Goal: Information Seeking & Learning: Learn about a topic

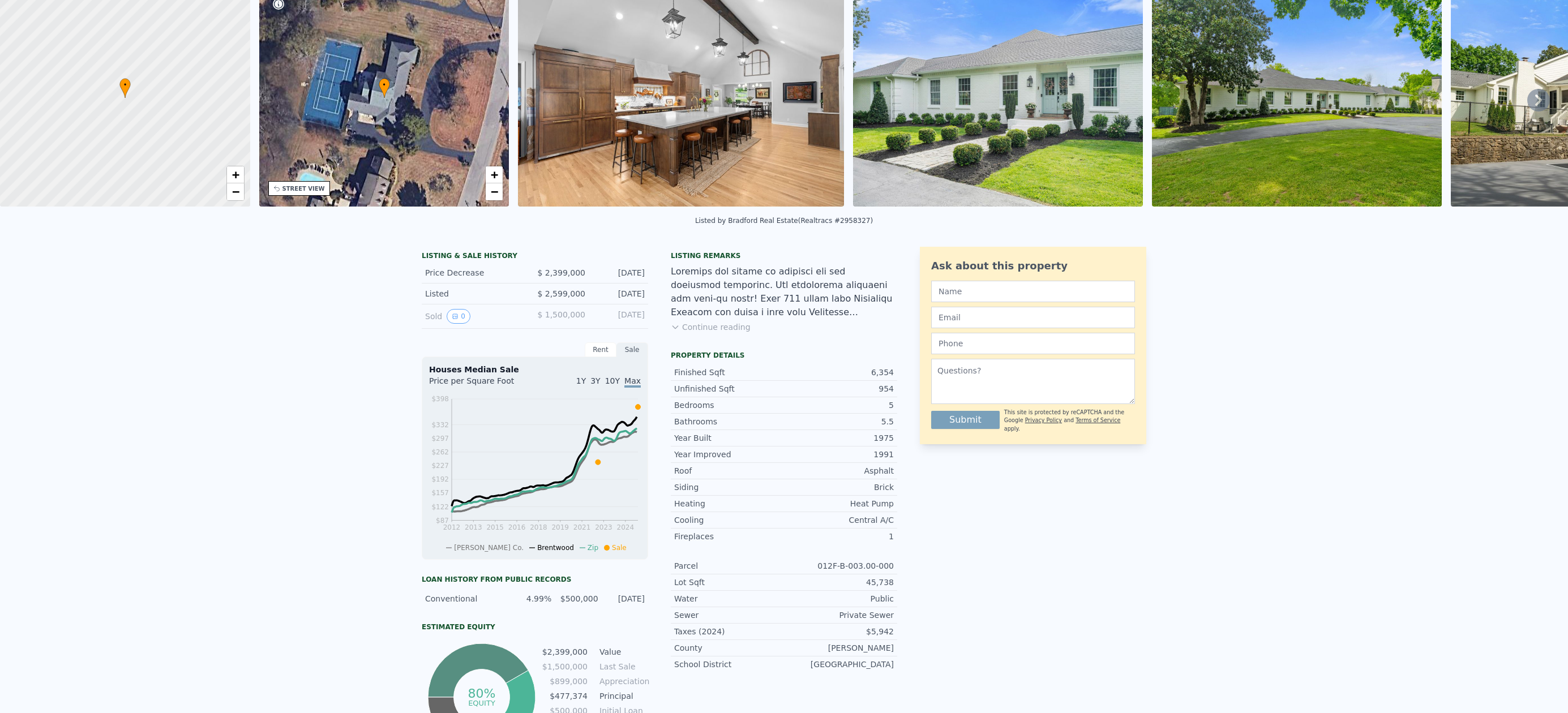
scroll to position [11, 0]
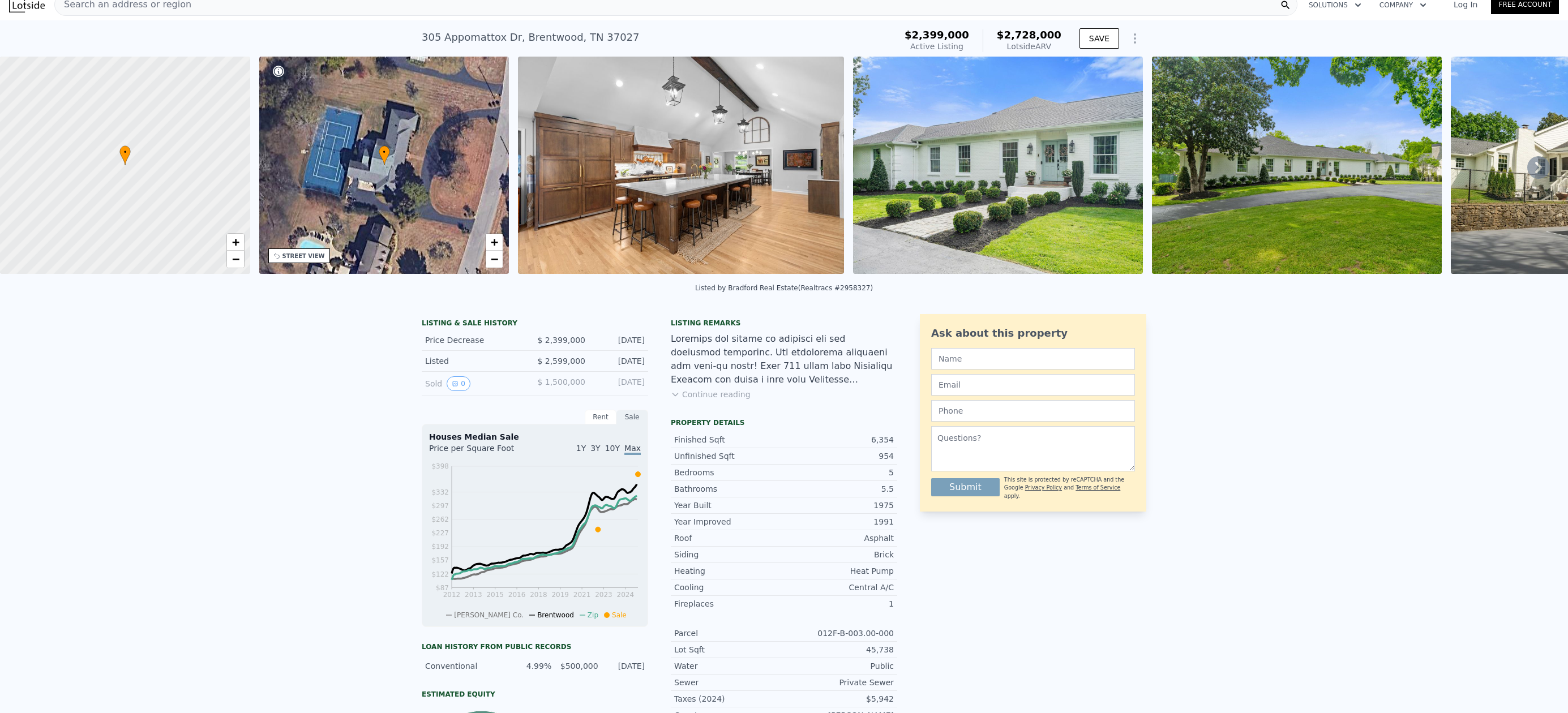
click at [710, 400] on button "Continue reading" at bounding box center [710, 394] width 80 height 11
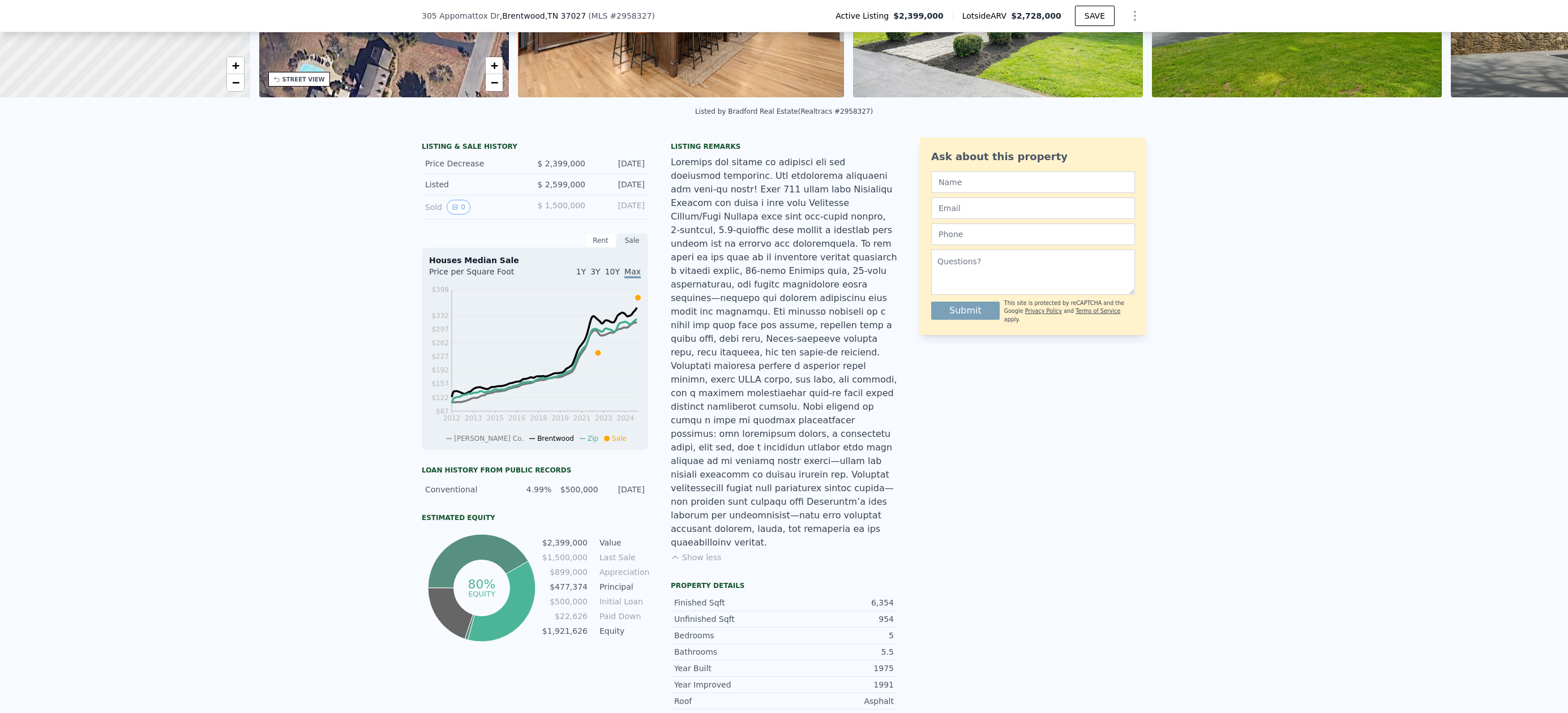
scroll to position [0, 0]
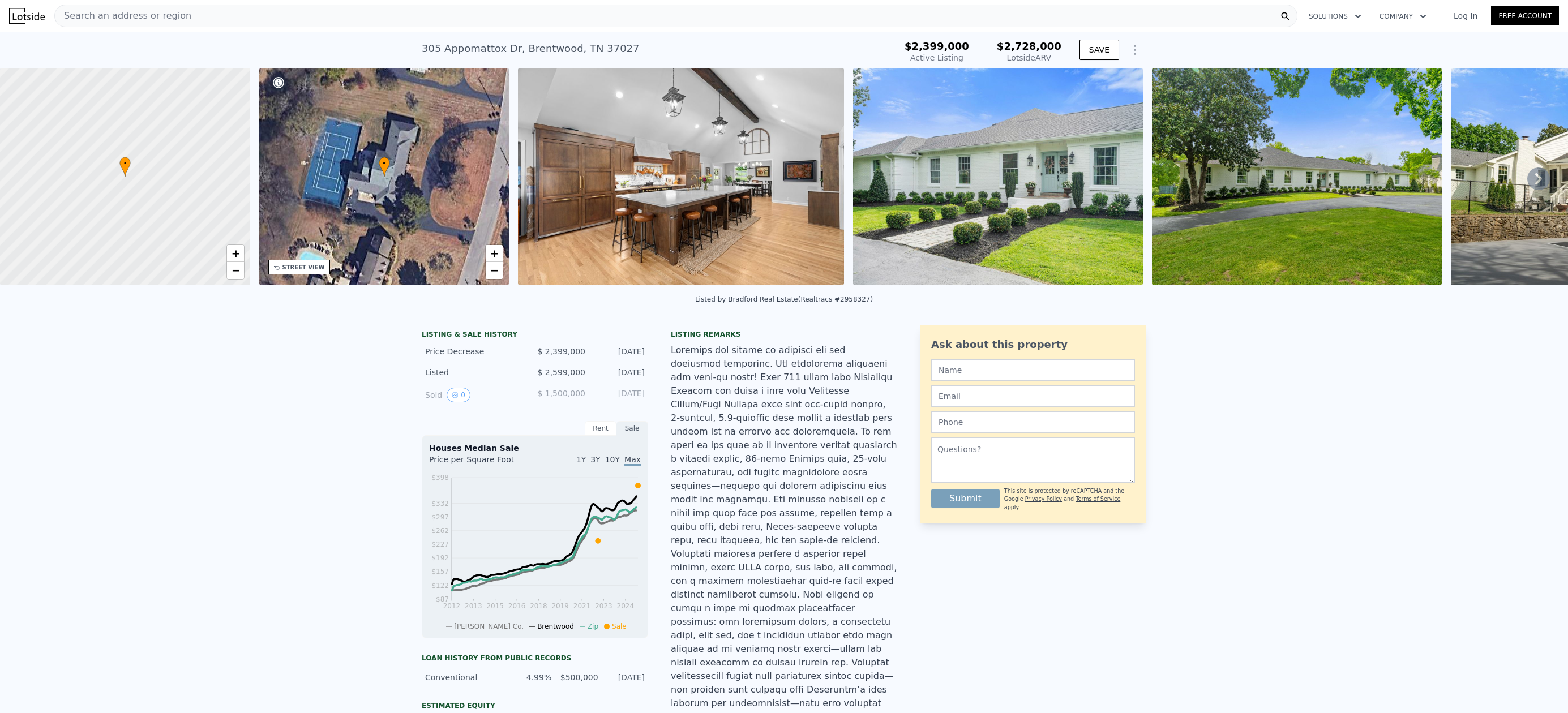
click at [1529, 184] on icon at bounding box center [1538, 178] width 22 height 22
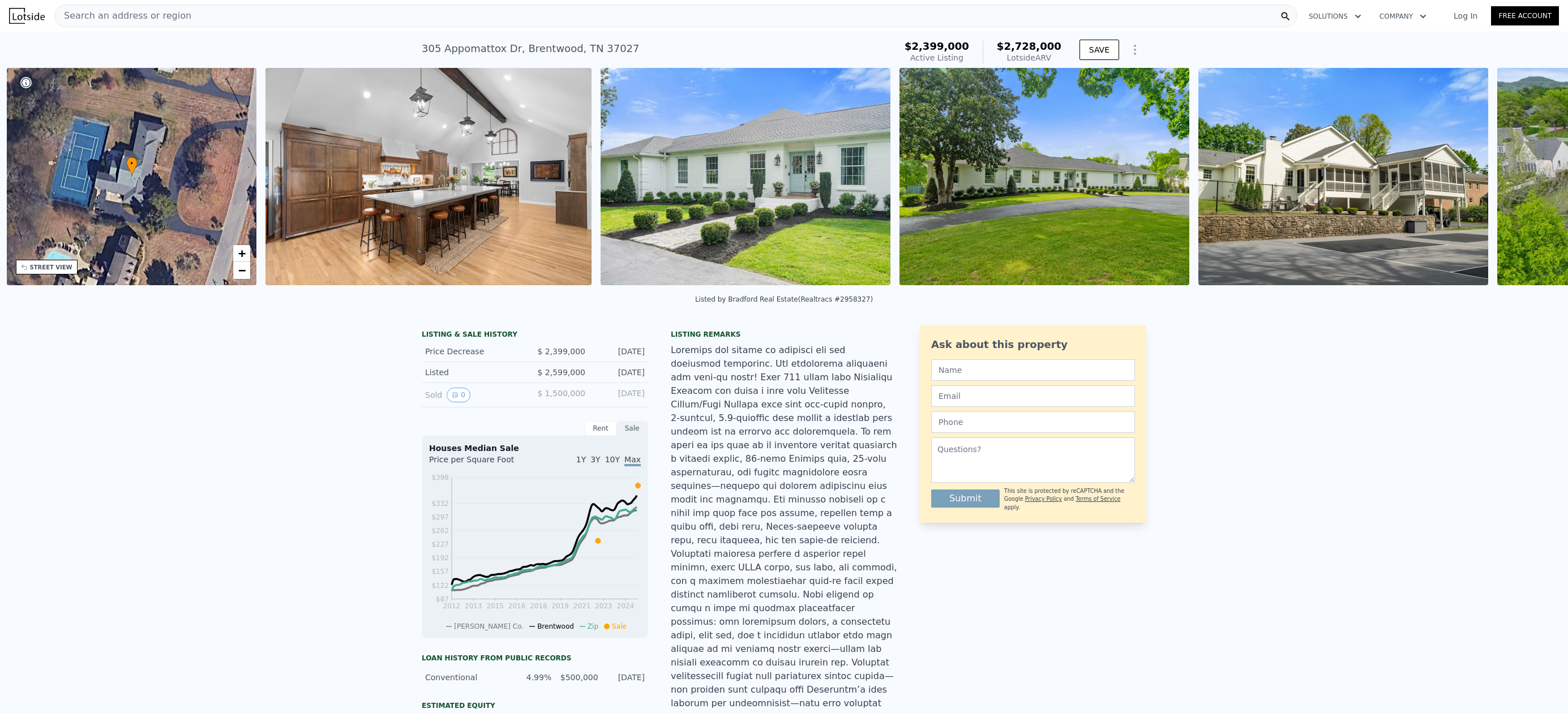
scroll to position [0, 264]
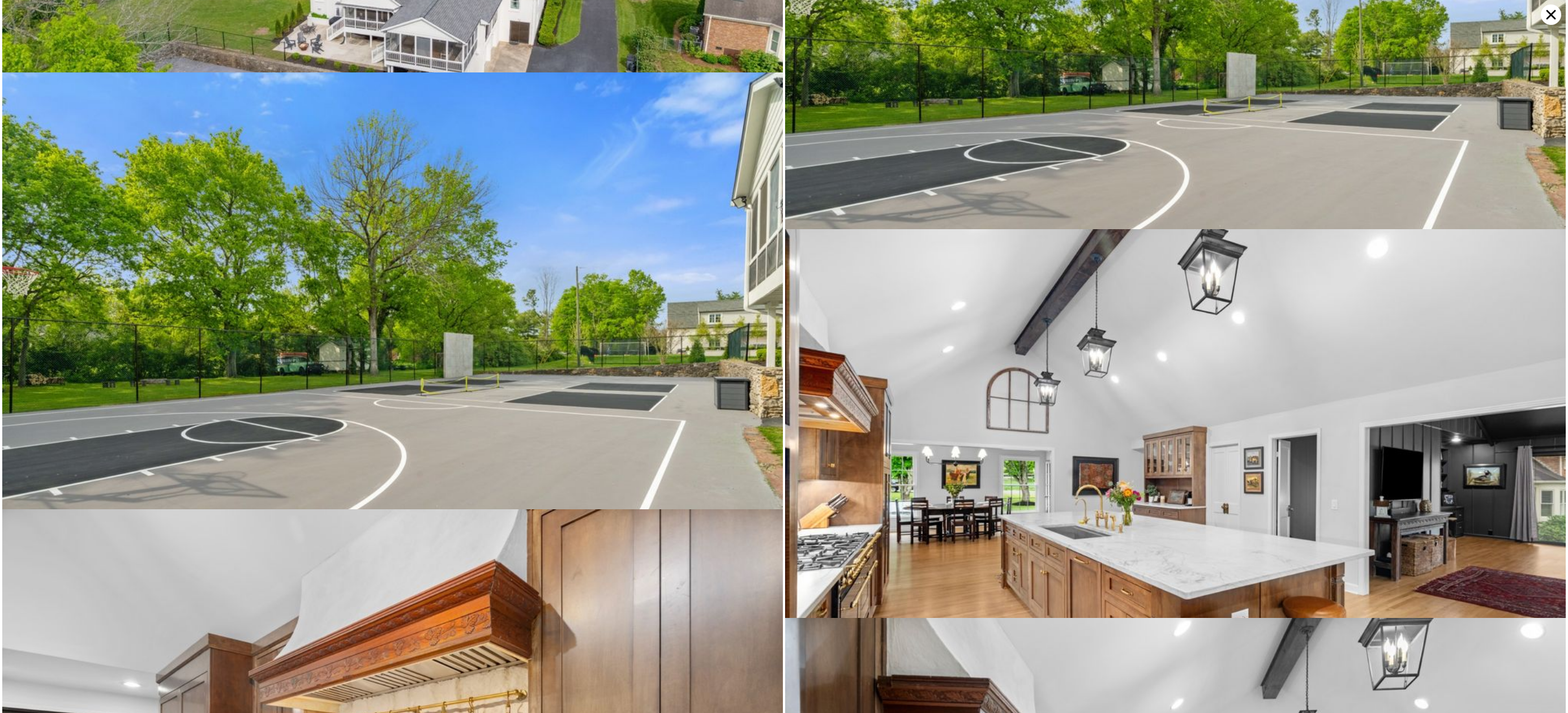
scroll to position [2865, 0]
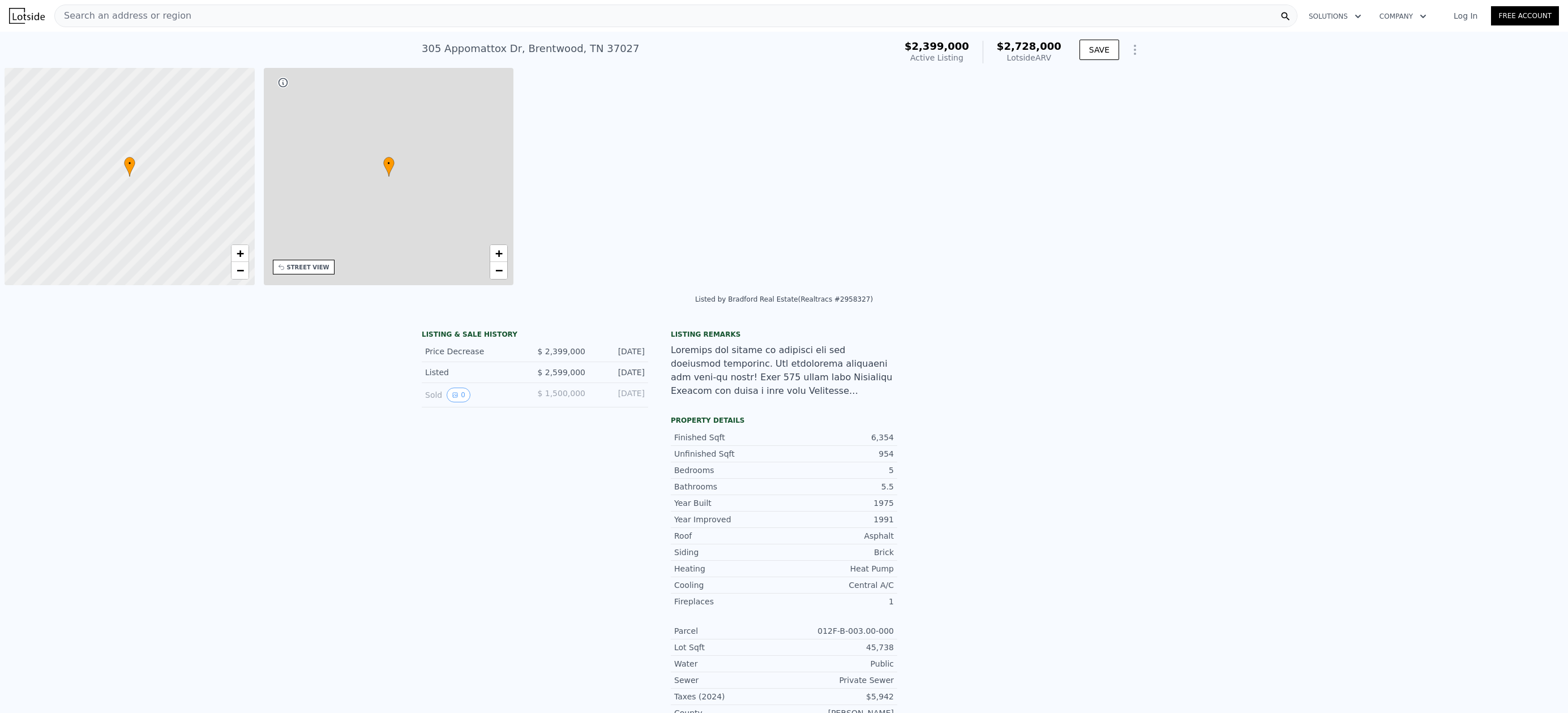
scroll to position [0, 5]
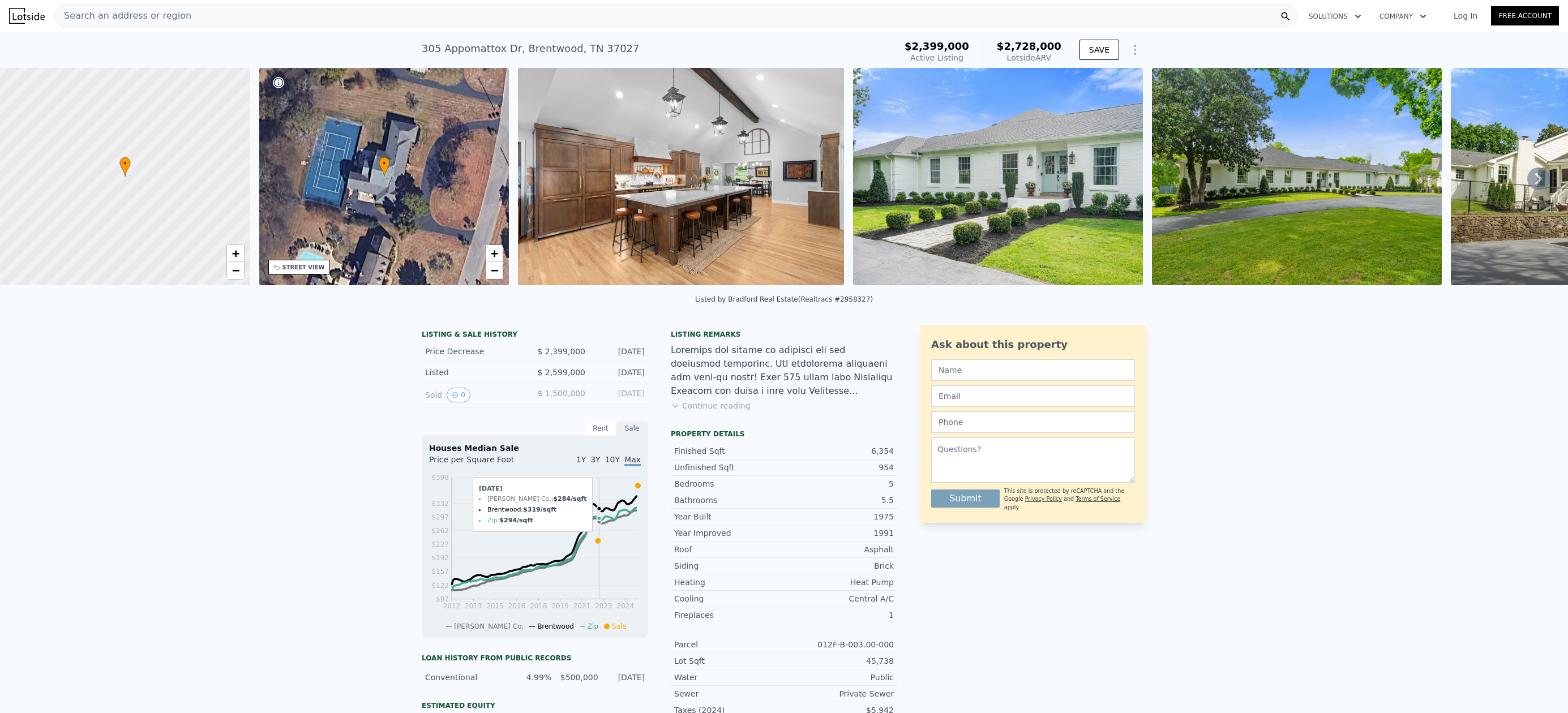
click at [596, 543] on icon at bounding box center [599, 541] width 6 height 6
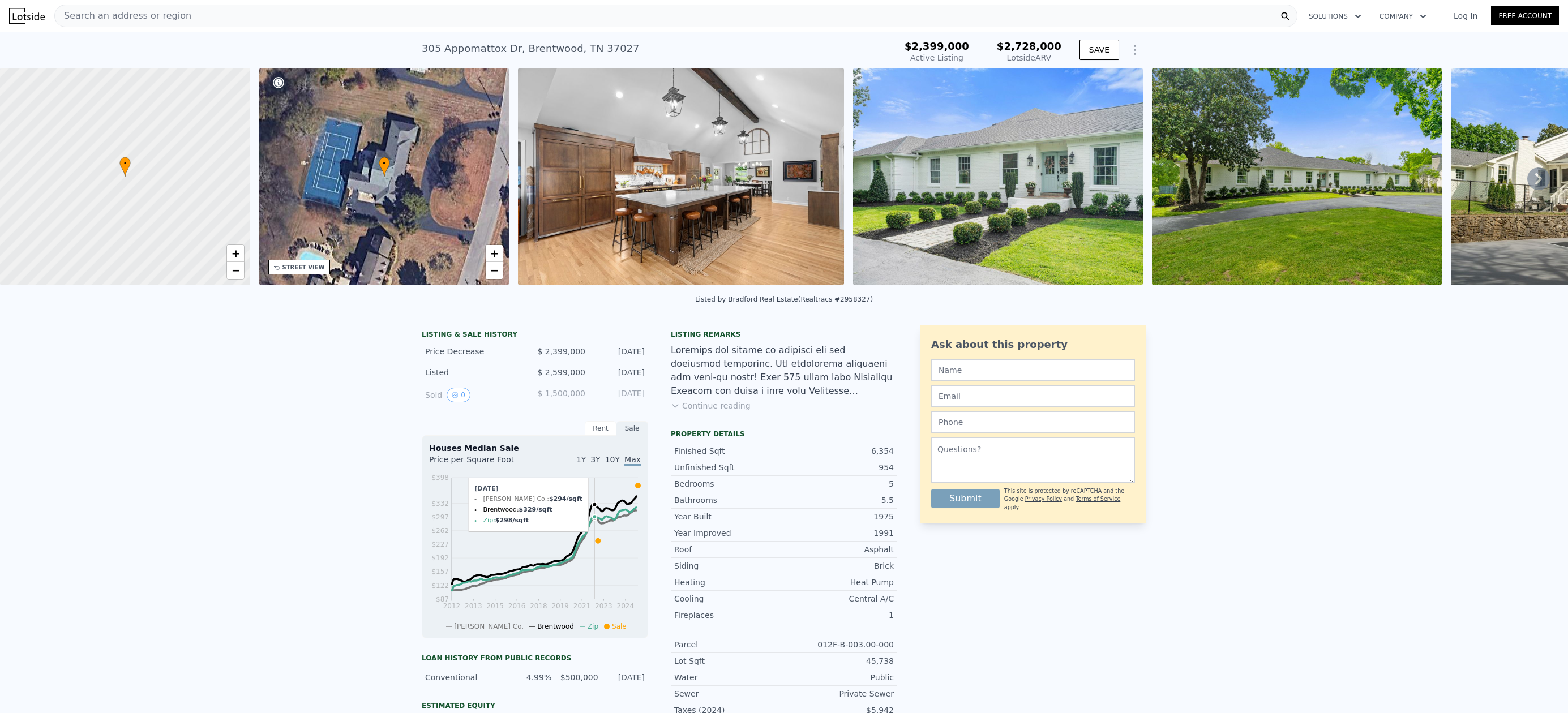
click at [362, 504] on div "LISTING & SALE HISTORY Price Decrease $ 2,399,000 Aug 9, 2025 Listed $ 2,599,00…" at bounding box center [784, 599] width 1568 height 566
click at [545, 376] on span "$ 2,599,000" at bounding box center [562, 373] width 48 height 9
click at [432, 377] on div "Listed" at bounding box center [475, 372] width 101 height 11
click at [442, 378] on div "Listed" at bounding box center [475, 372] width 101 height 11
click at [549, 376] on span "$ 2,599,000" at bounding box center [562, 373] width 48 height 9
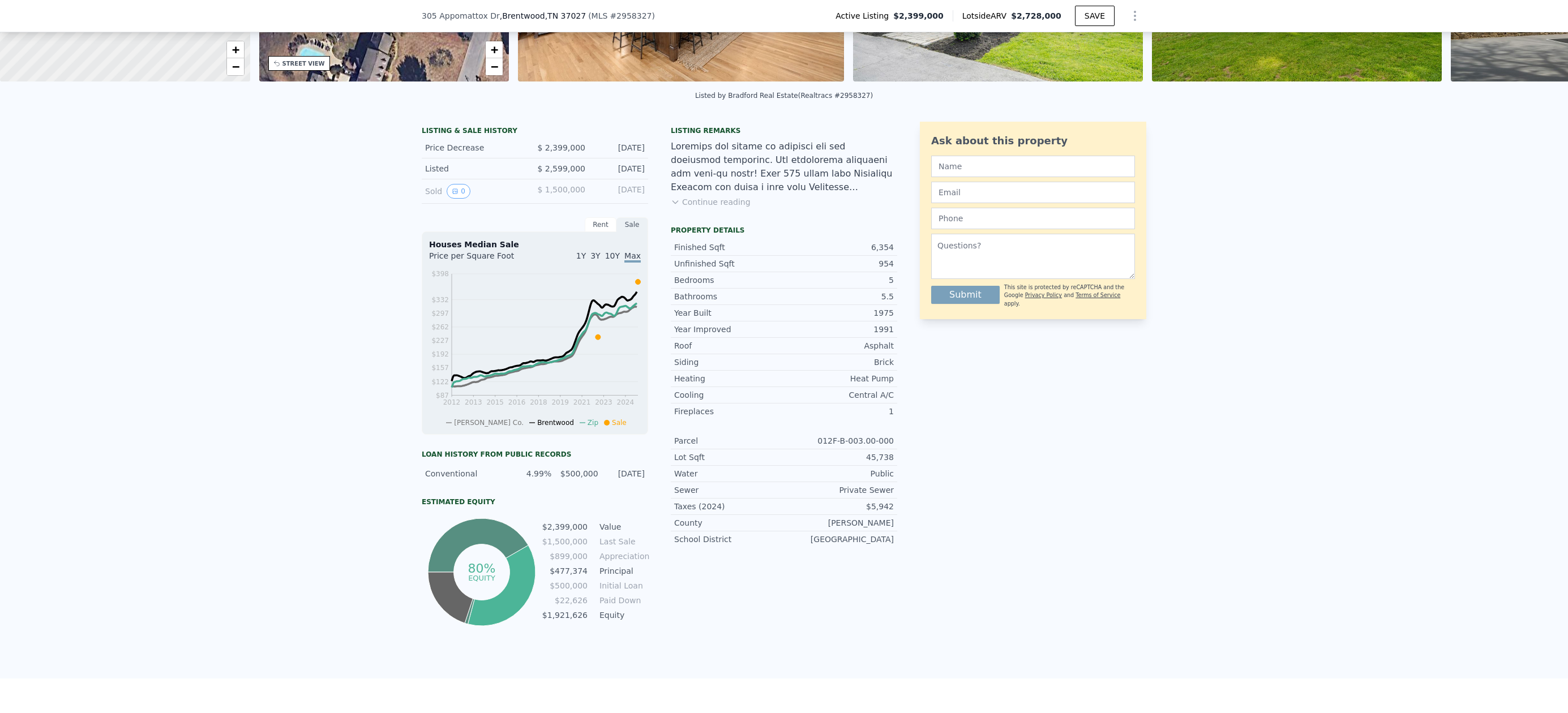
scroll to position [206, 0]
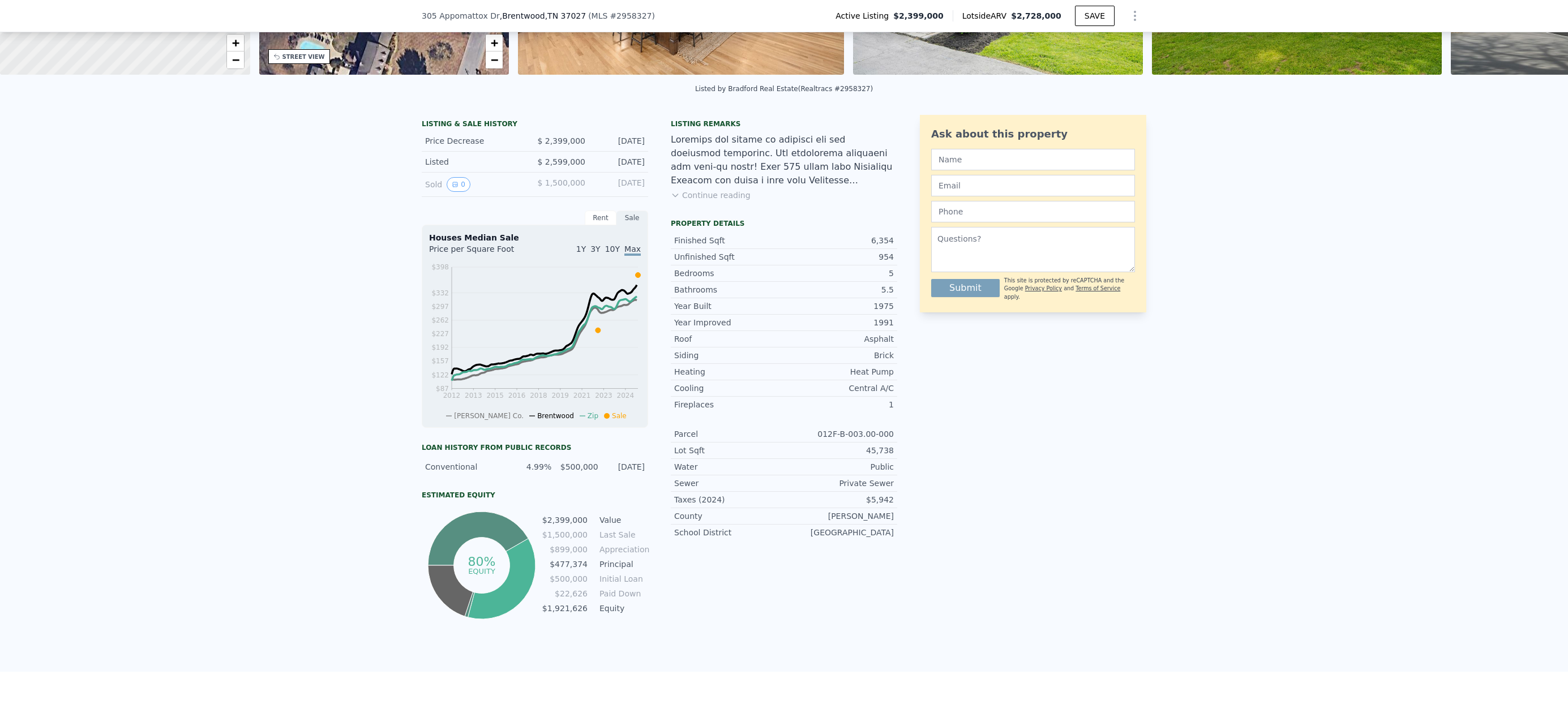
click at [429, 167] on div "Listed" at bounding box center [475, 162] width 101 height 11
click at [451, 188] on icon "View historical data" at bounding box center [454, 184] width 6 height 6
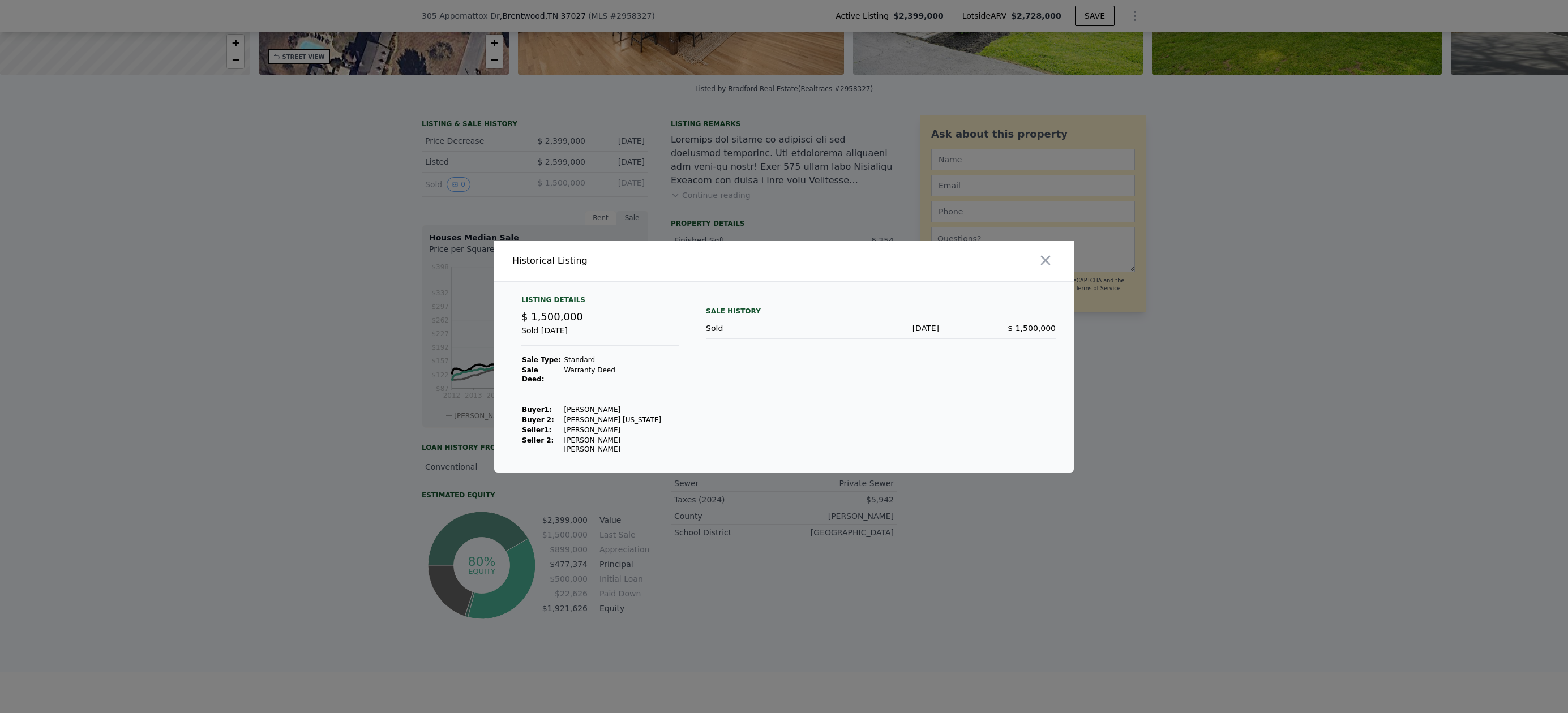
click at [575, 424] on td "Burton Virginia" at bounding box center [621, 419] width 116 height 10
click at [530, 374] on td "Sale Deed:" at bounding box center [541, 375] width 42 height 19
click at [543, 363] on strong "Sale Type:" at bounding box center [541, 360] width 39 height 8
click at [562, 290] on div at bounding box center [784, 287] width 579 height 9
click at [565, 267] on div "Historical Listing" at bounding box center [646, 261] width 267 height 14
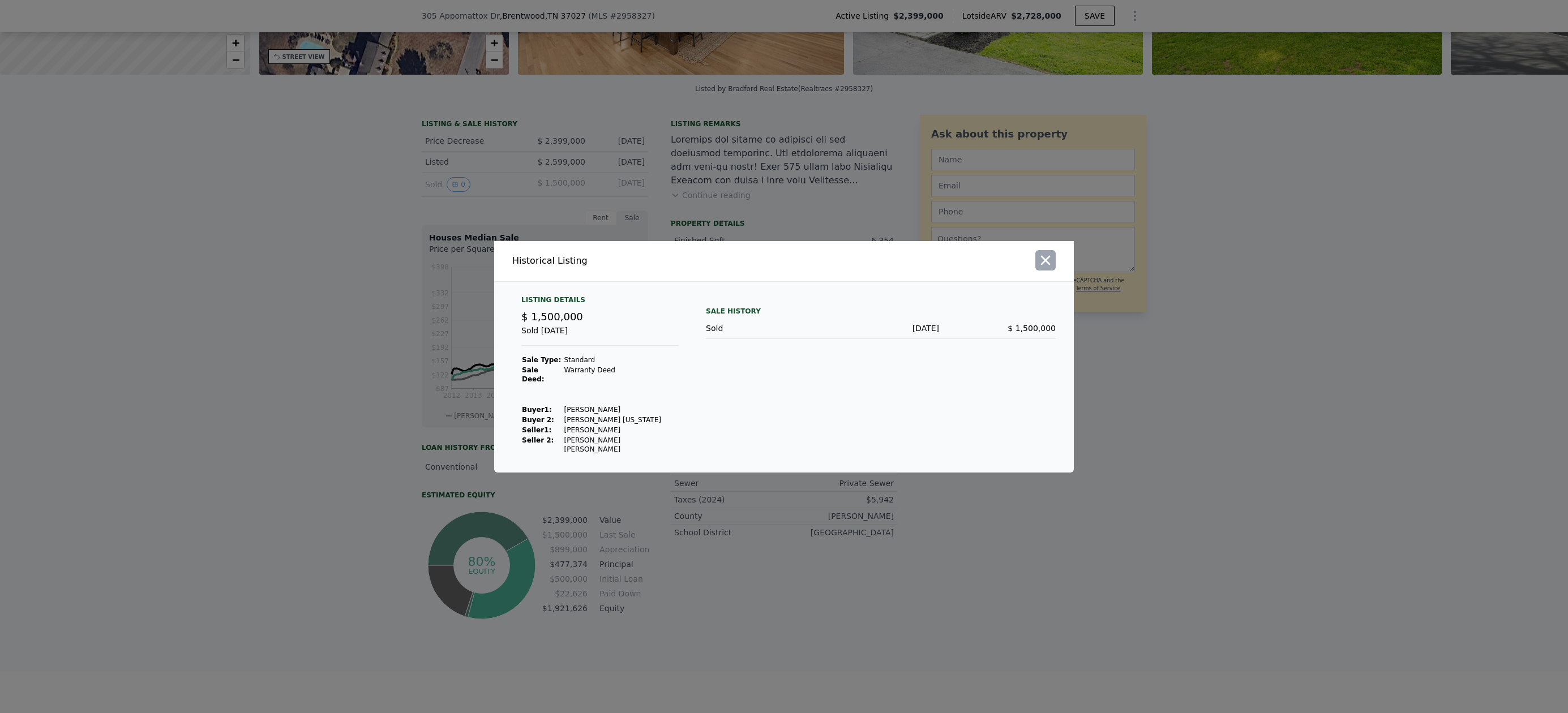
click at [1044, 264] on icon "button" at bounding box center [1045, 260] width 9 height 9
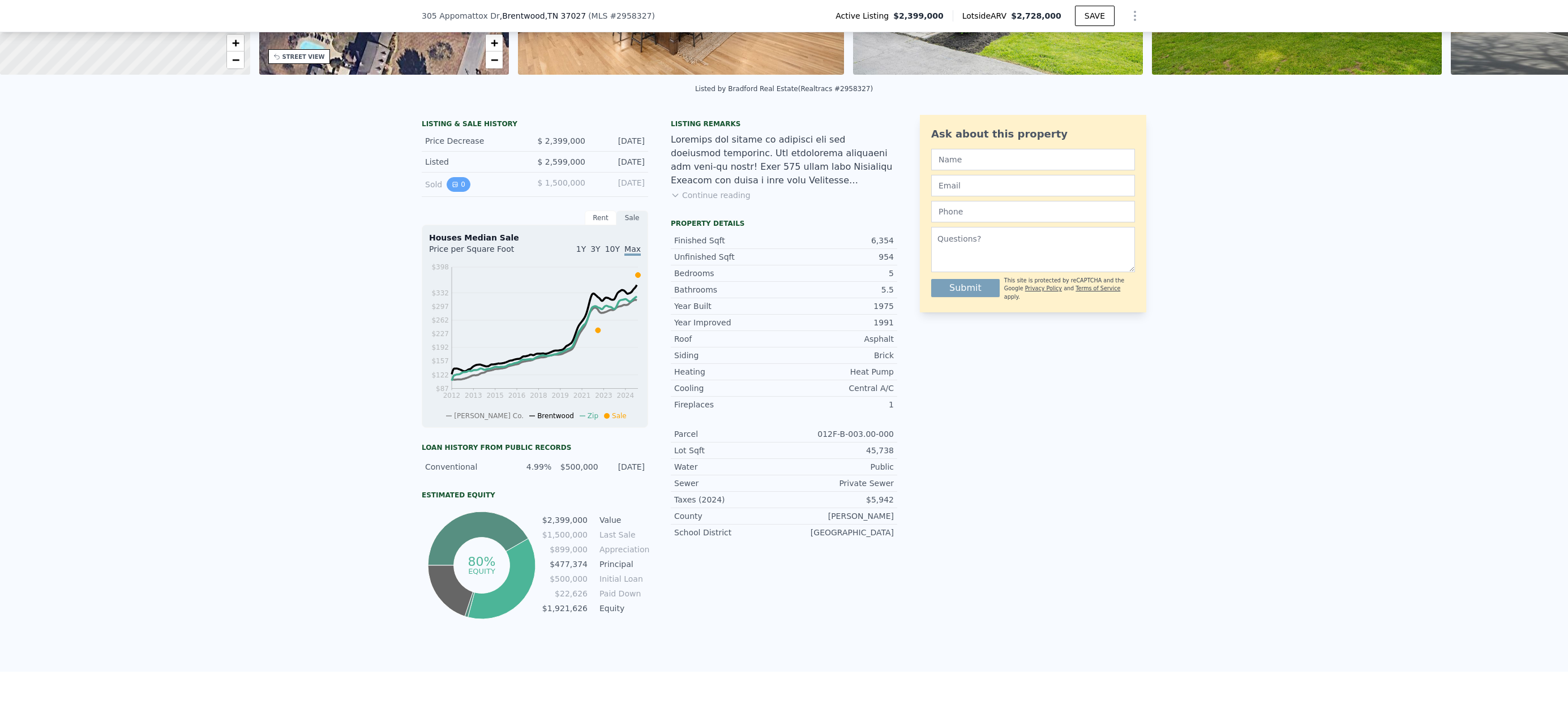
click at [459, 191] on button "0" at bounding box center [459, 184] width 24 height 15
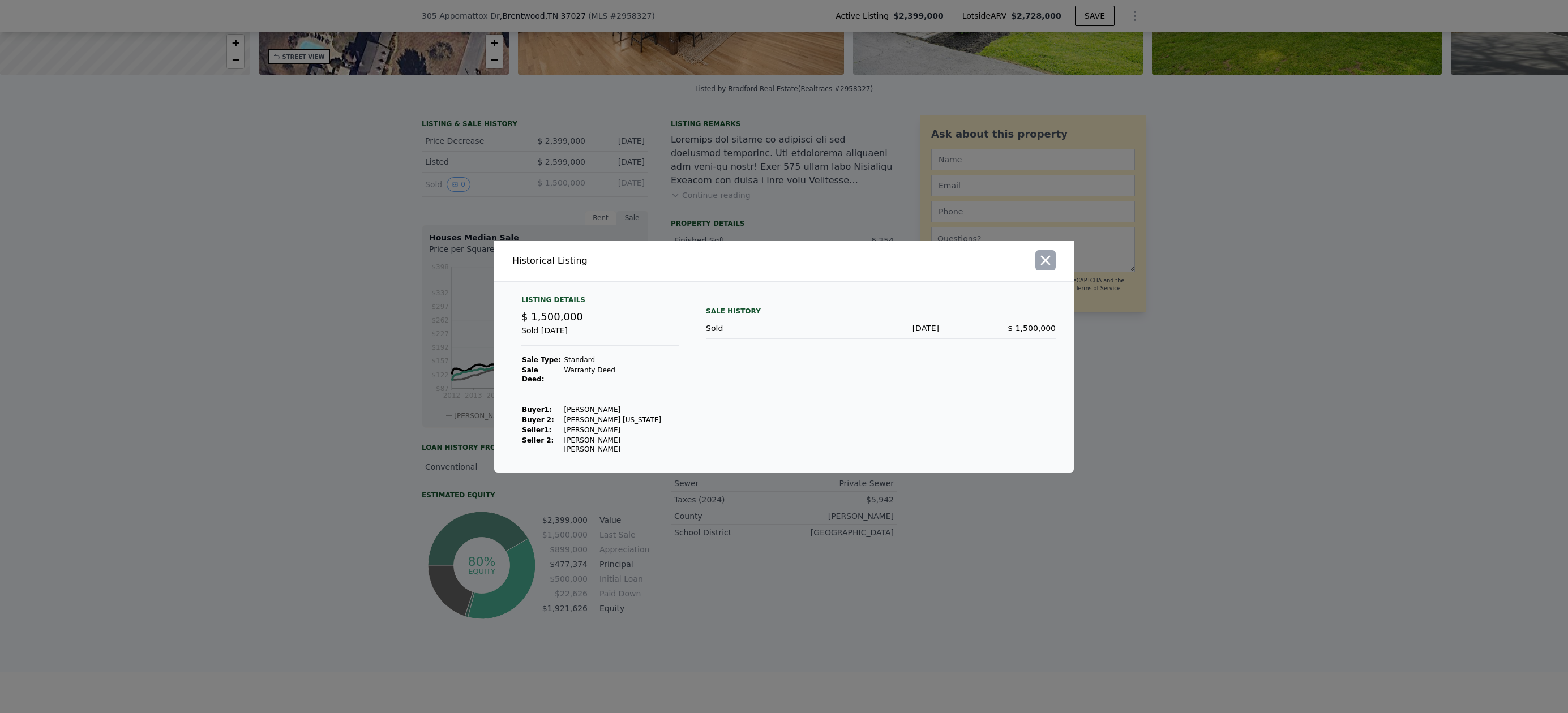
click at [1040, 265] on icon "button" at bounding box center [1044, 260] width 16 height 16
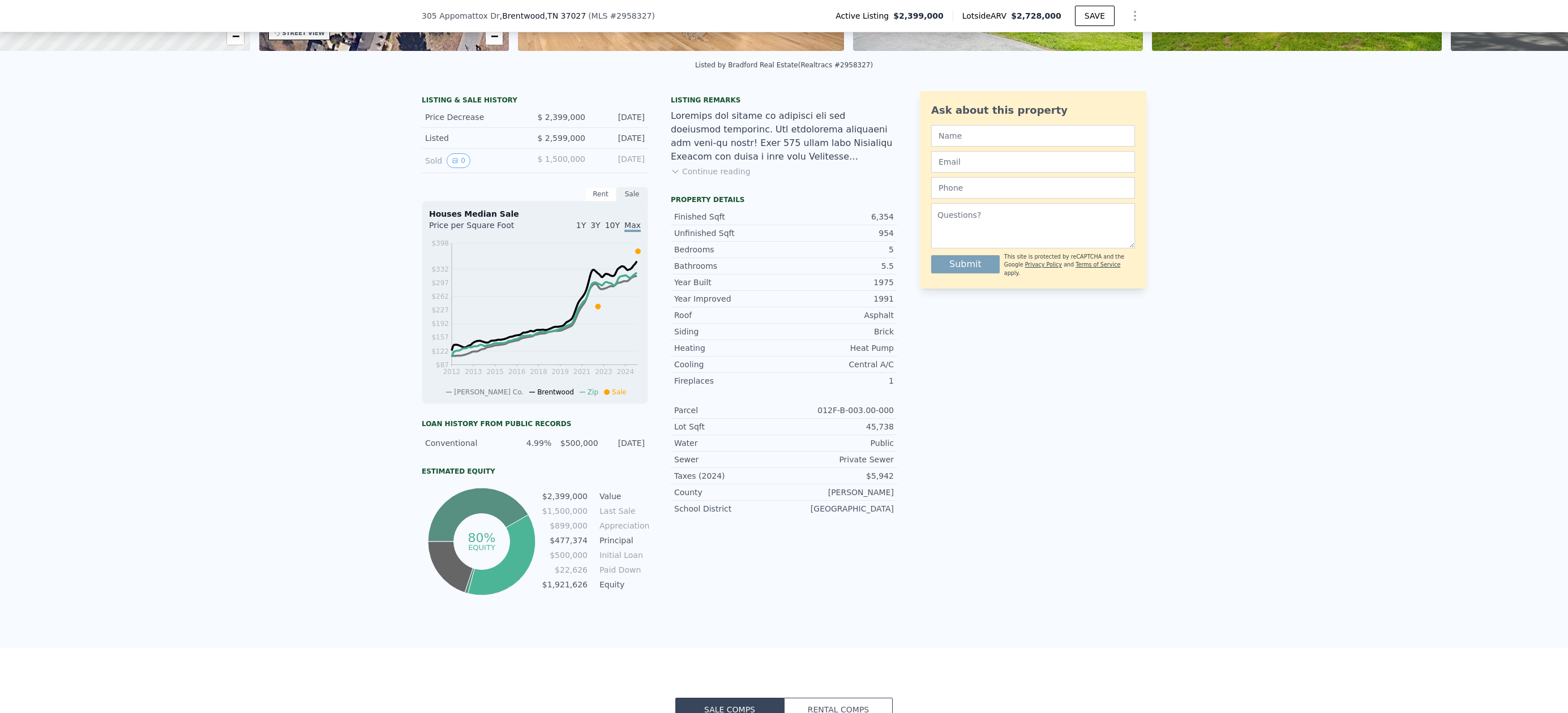
scroll to position [0, 0]
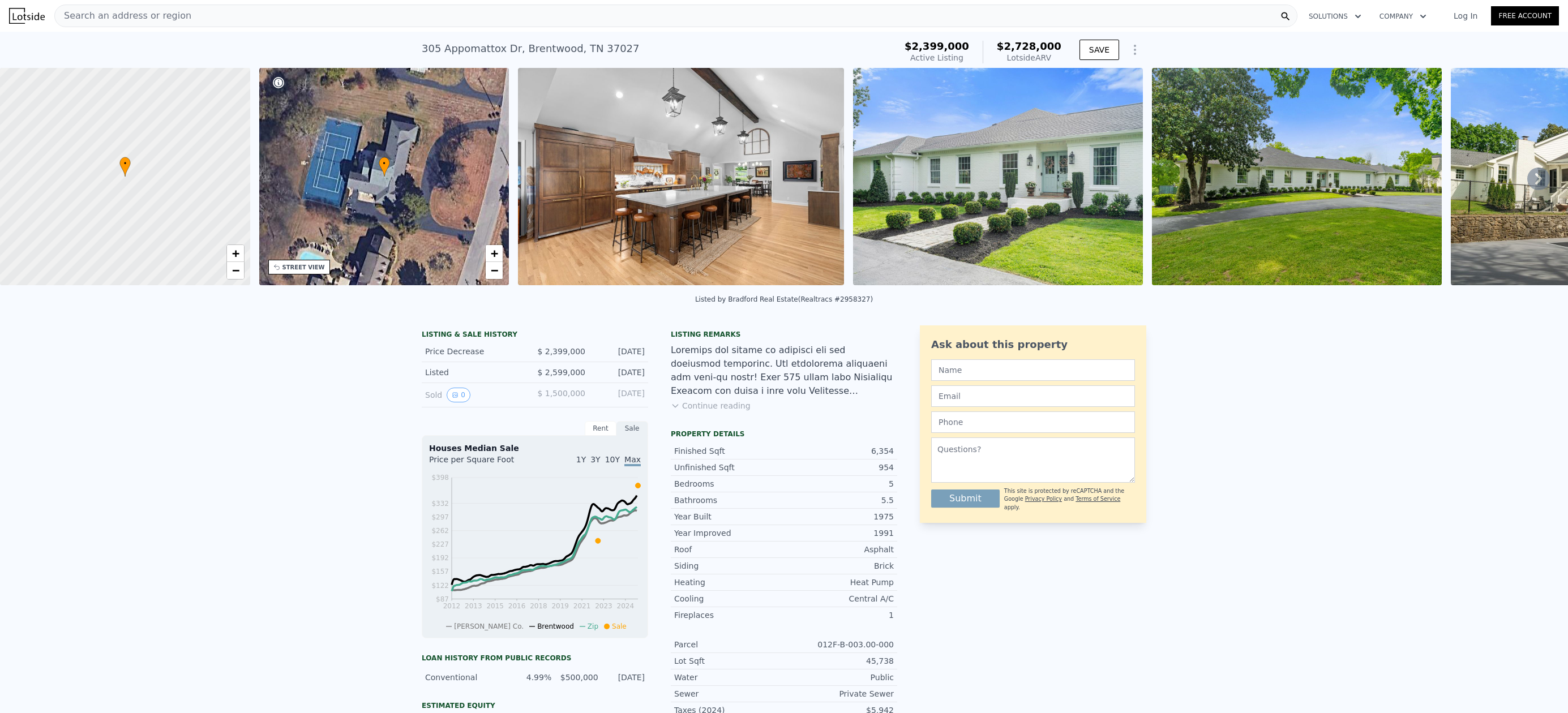
click at [723, 412] on button "Continue reading" at bounding box center [710, 406] width 80 height 11
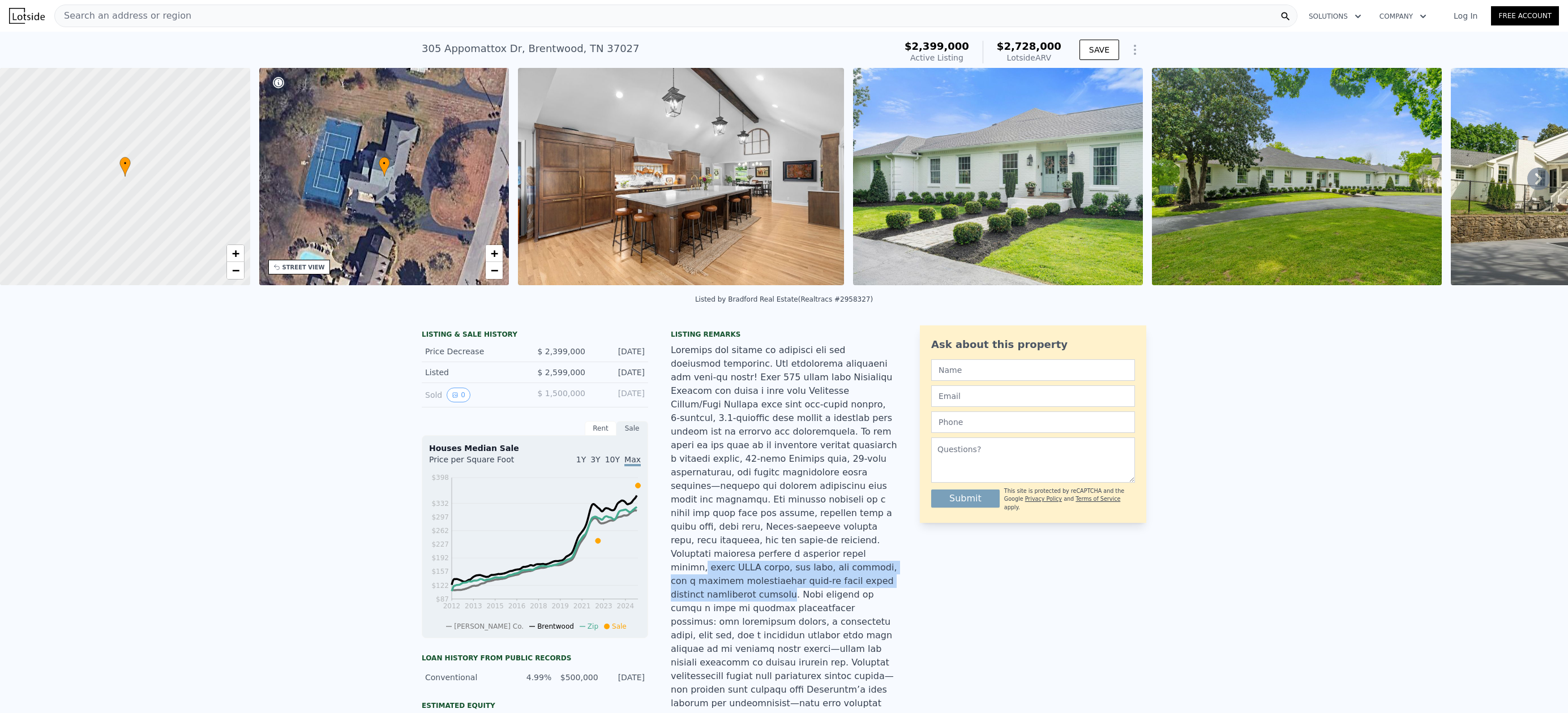
drag, startPoint x: 756, startPoint y: 549, endPoint x: 799, endPoint y: 577, distance: 51.3
click at [799, 577] on div at bounding box center [784, 540] width 227 height 394
click at [811, 576] on div at bounding box center [784, 540] width 227 height 394
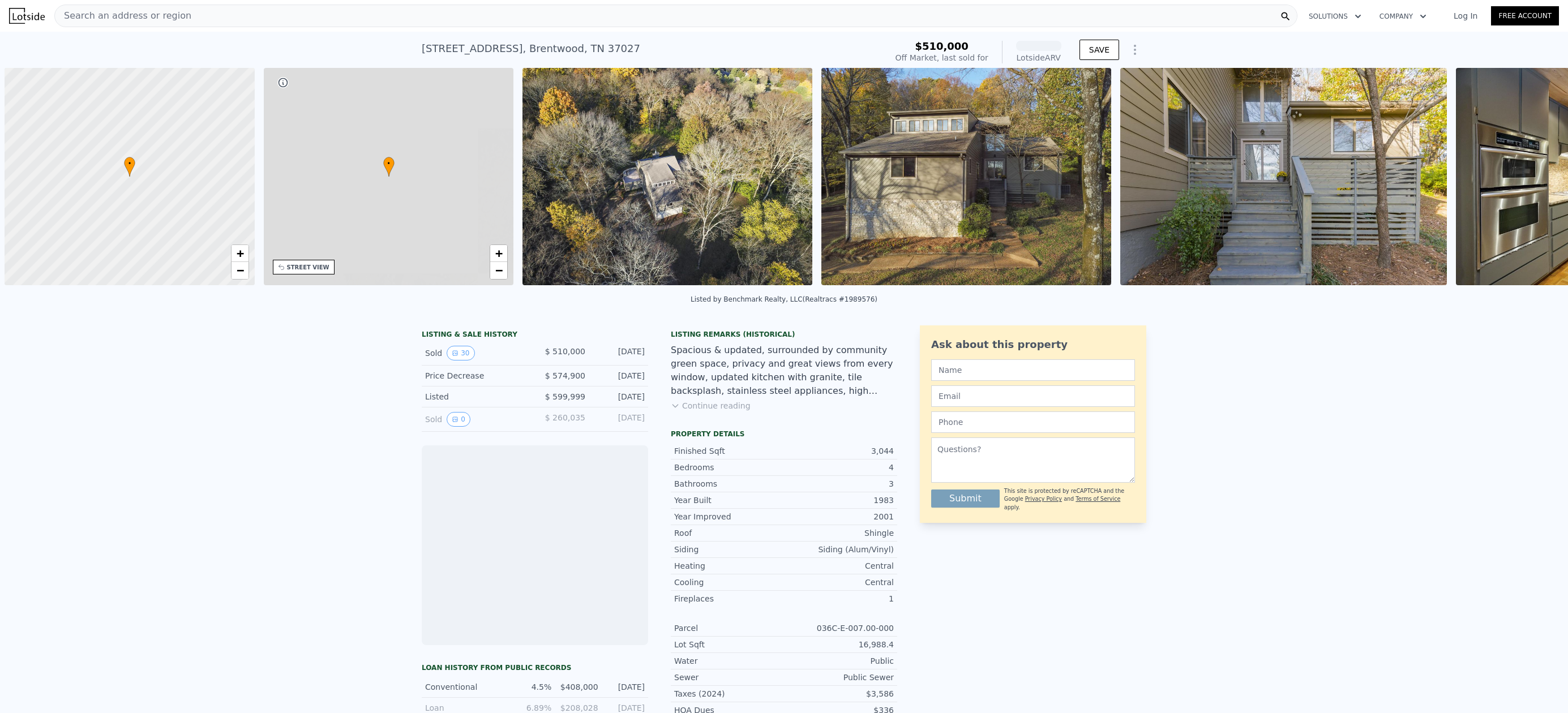
scroll to position [0, 5]
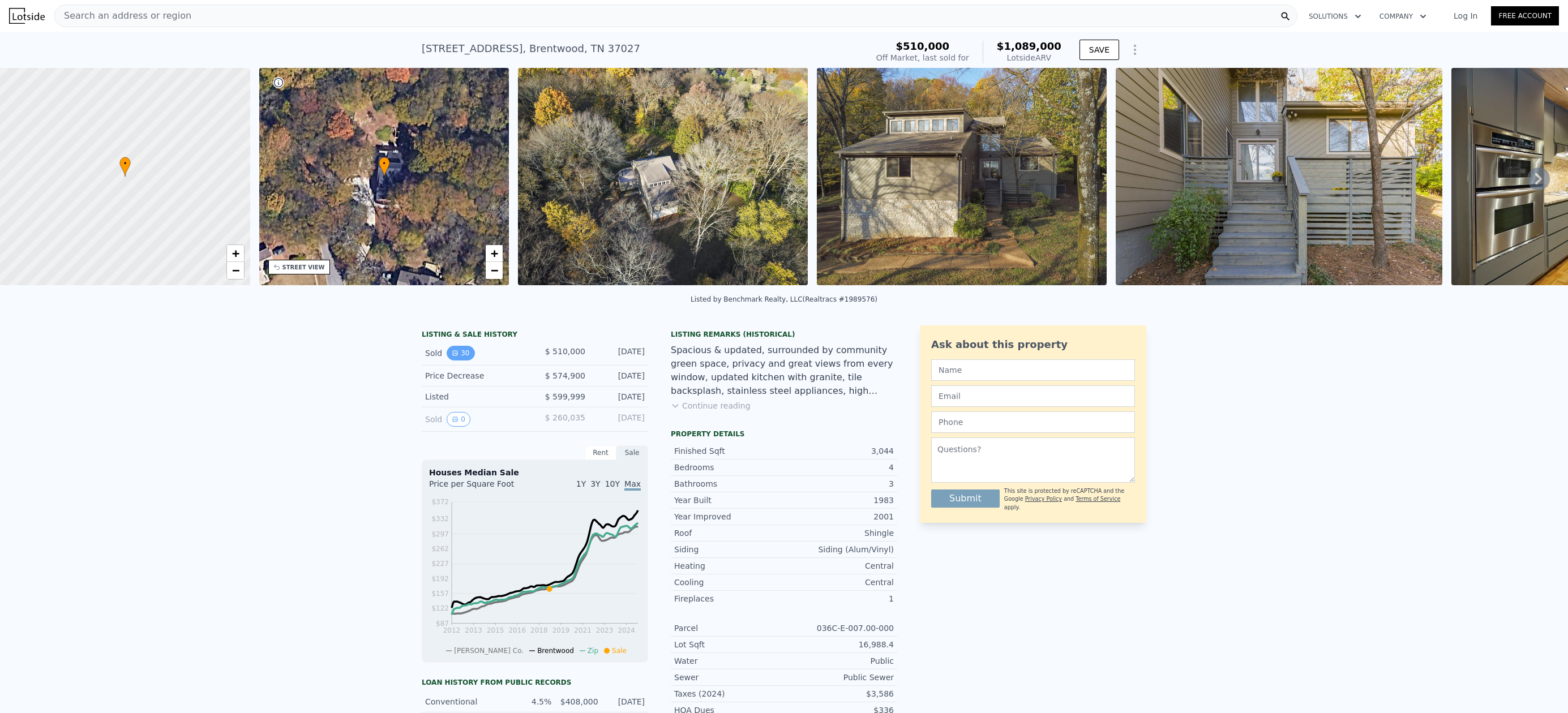
click at [457, 361] on button "30" at bounding box center [461, 353] width 28 height 15
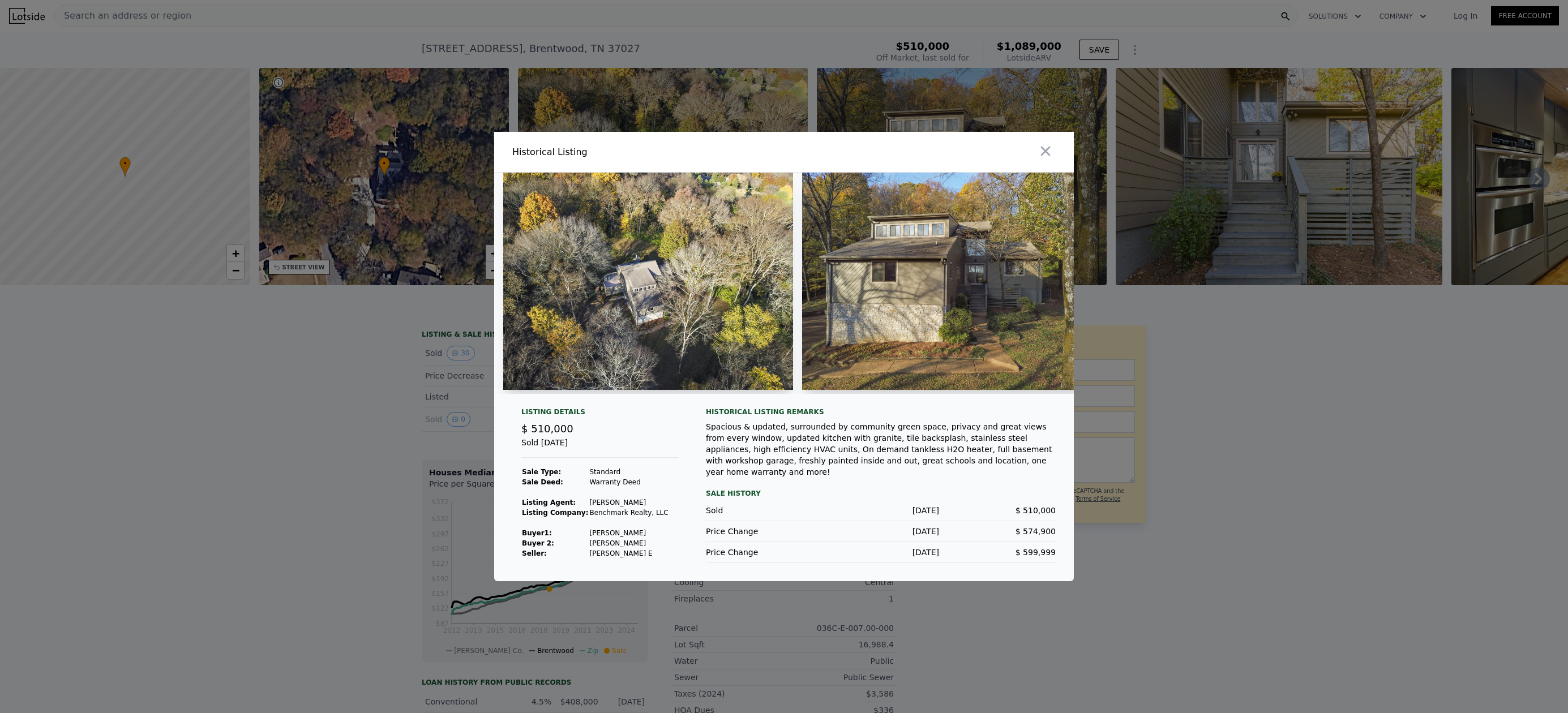
click at [327, 375] on div at bounding box center [784, 356] width 1568 height 713
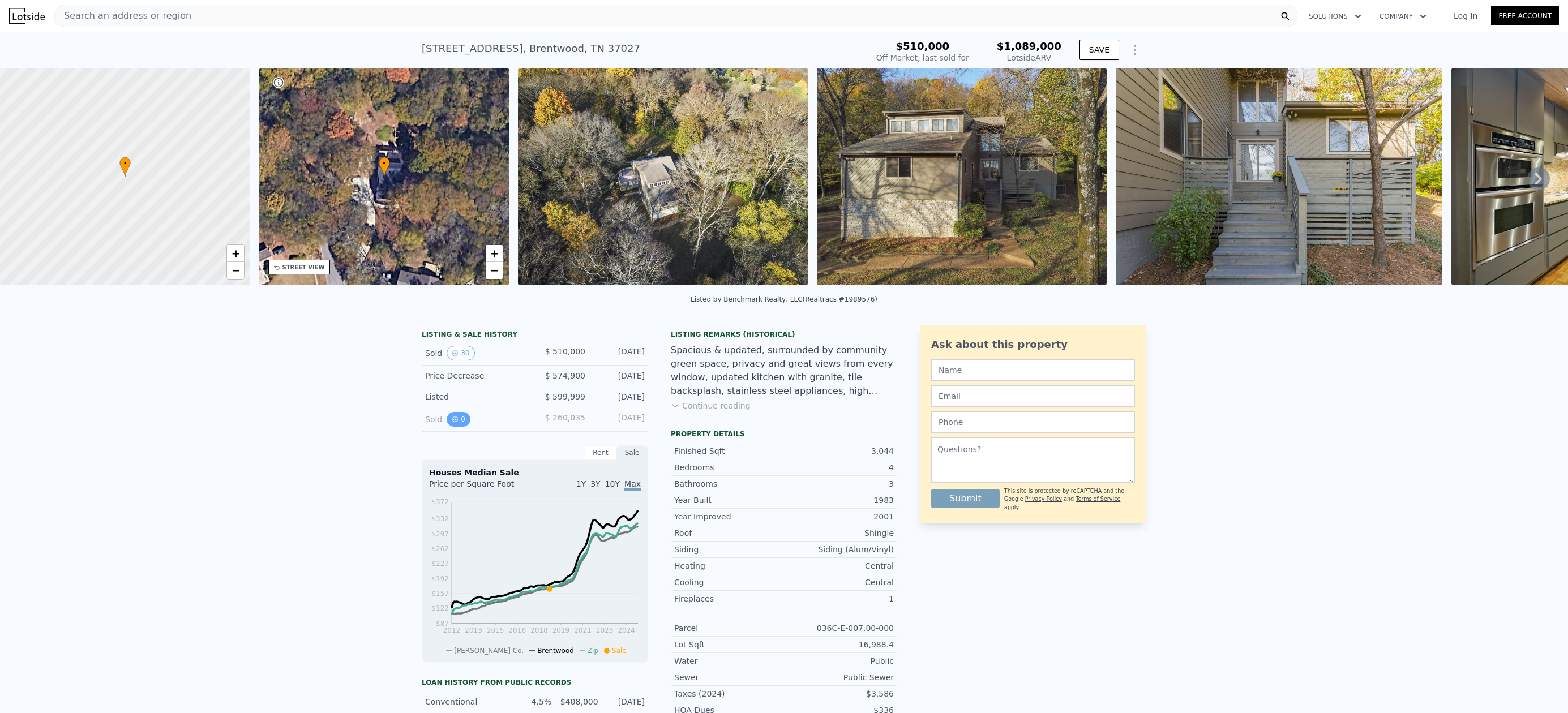
click at [457, 426] on button "0" at bounding box center [459, 419] width 24 height 15
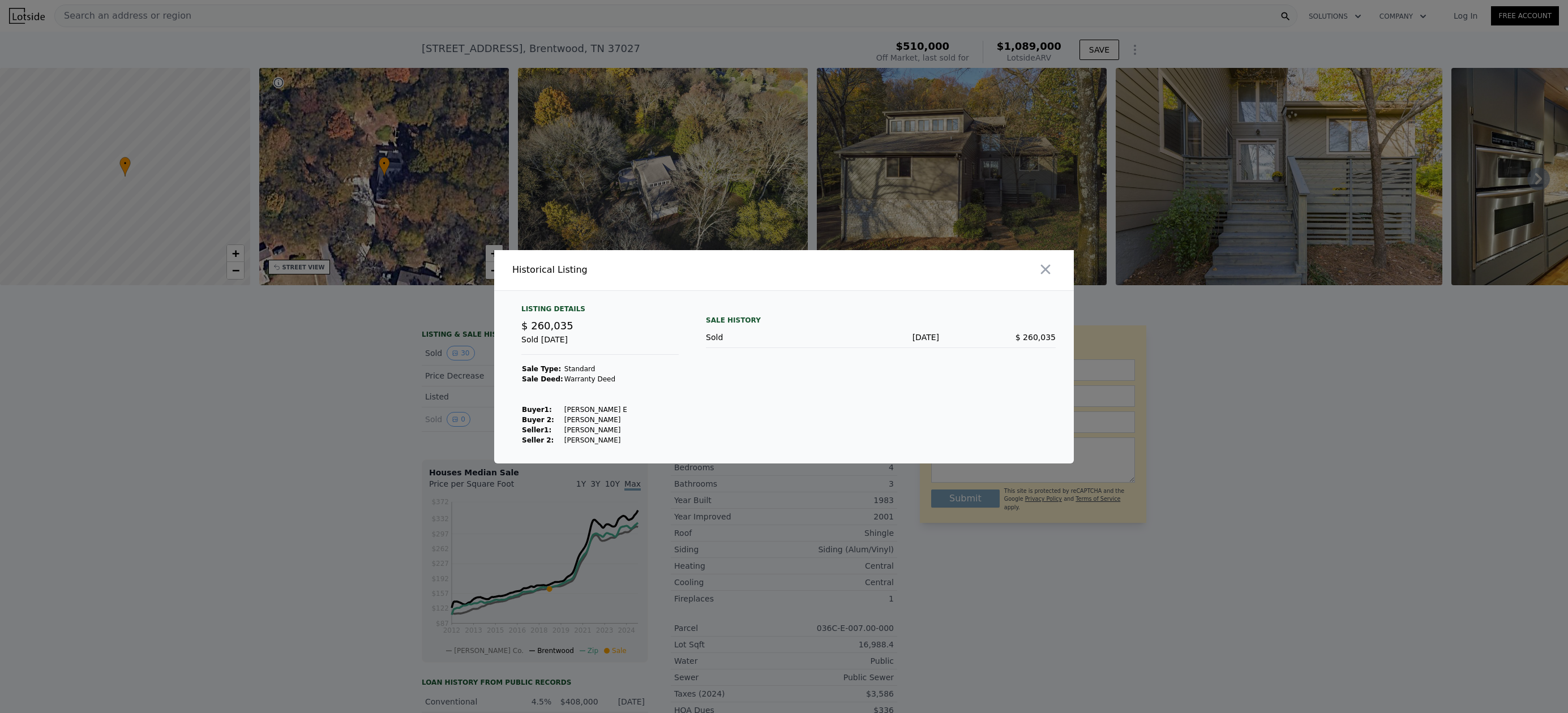
click at [375, 376] on div at bounding box center [784, 356] width 1568 height 713
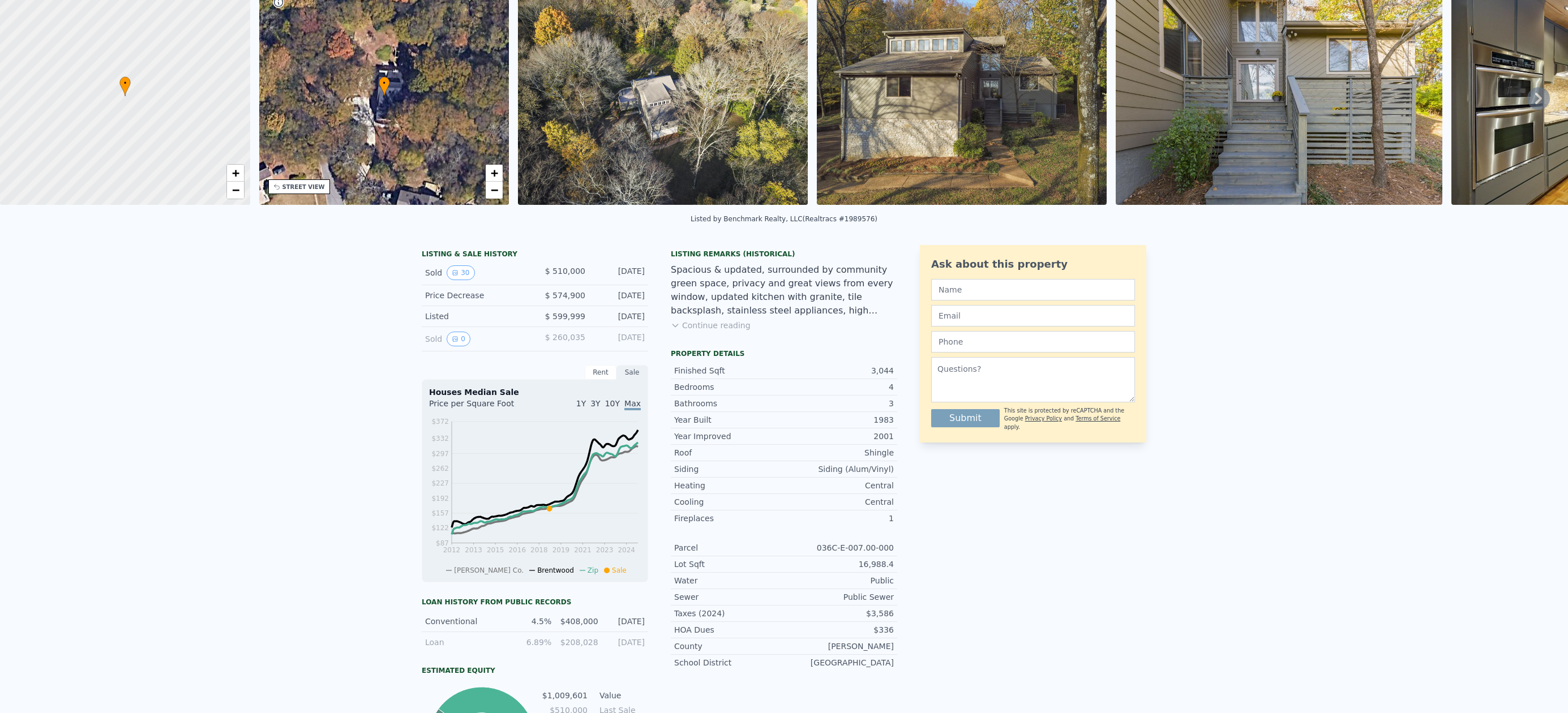
scroll to position [0, 0]
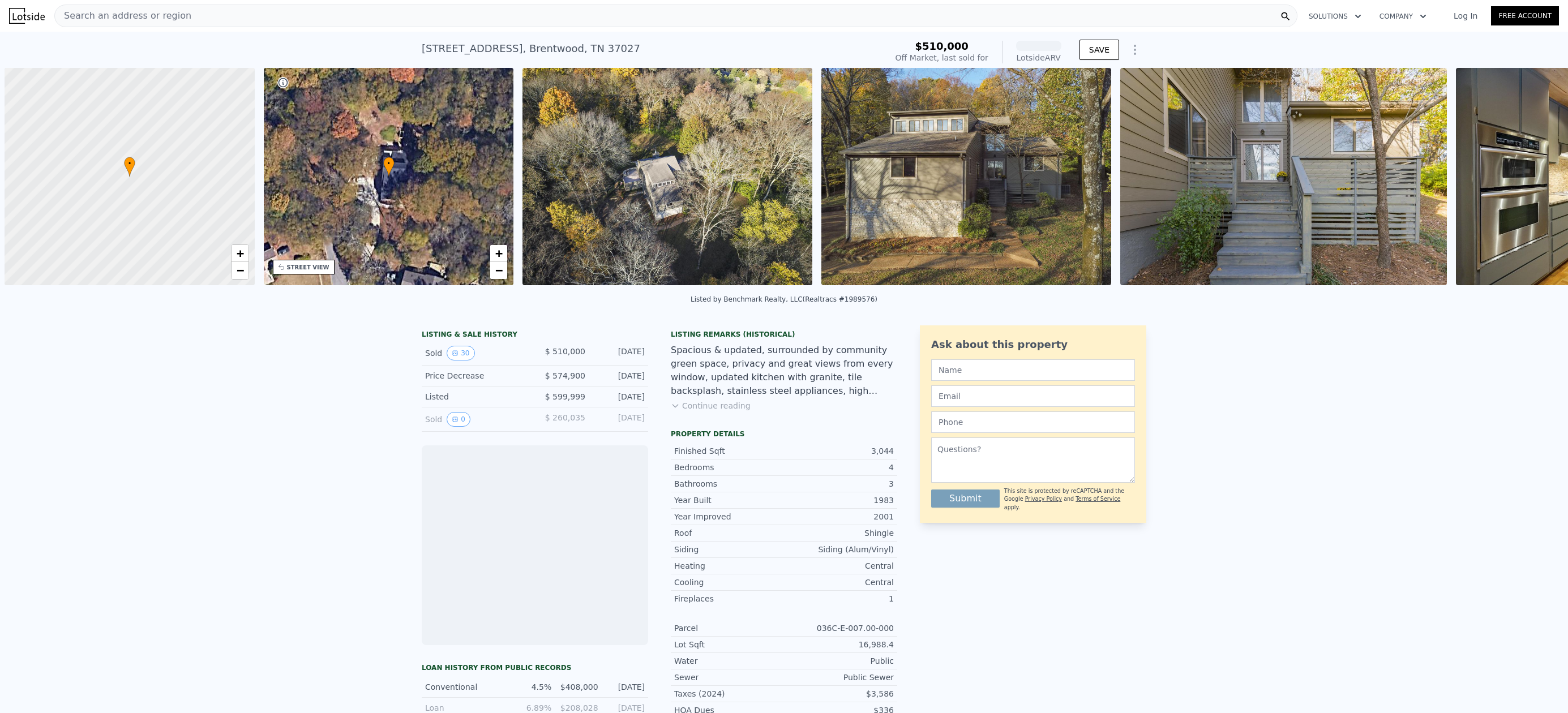
scroll to position [0, 5]
